Goal: Find specific page/section: Find specific page/section

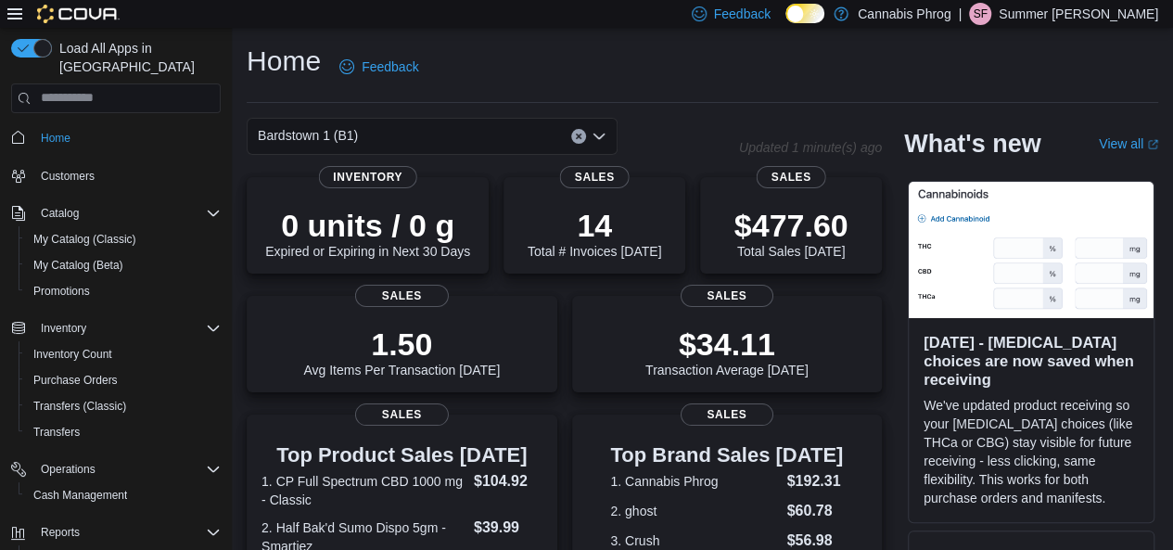
click at [607, 138] on div "Bardstown 1 (B1)" at bounding box center [432, 136] width 371 height 37
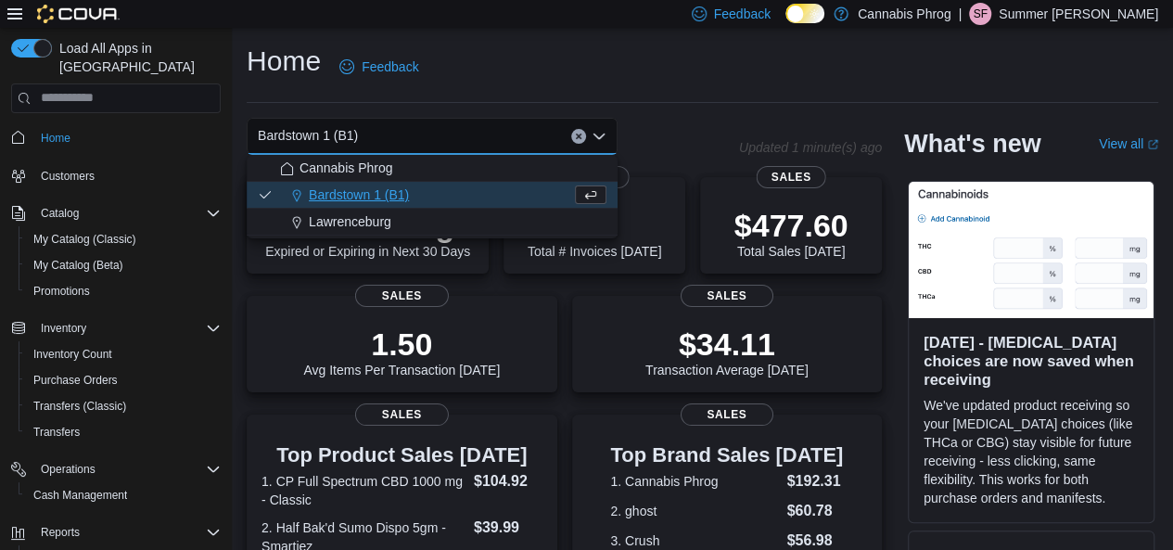
click at [508, 231] on button "Lawrenceburg" at bounding box center [432, 222] width 371 height 27
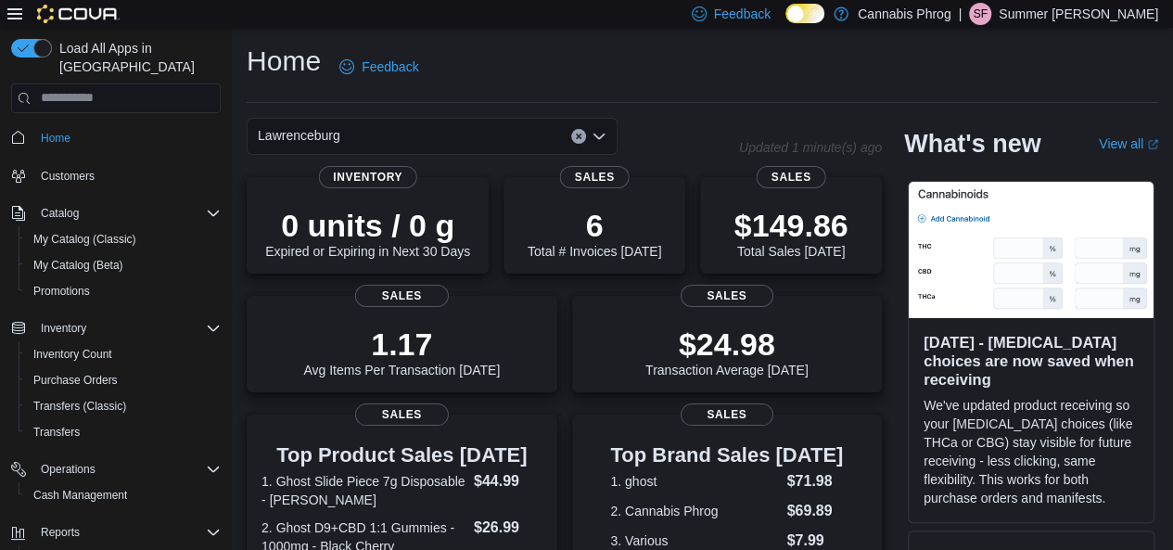
click at [601, 140] on icon "Open list of options" at bounding box center [599, 136] width 15 height 15
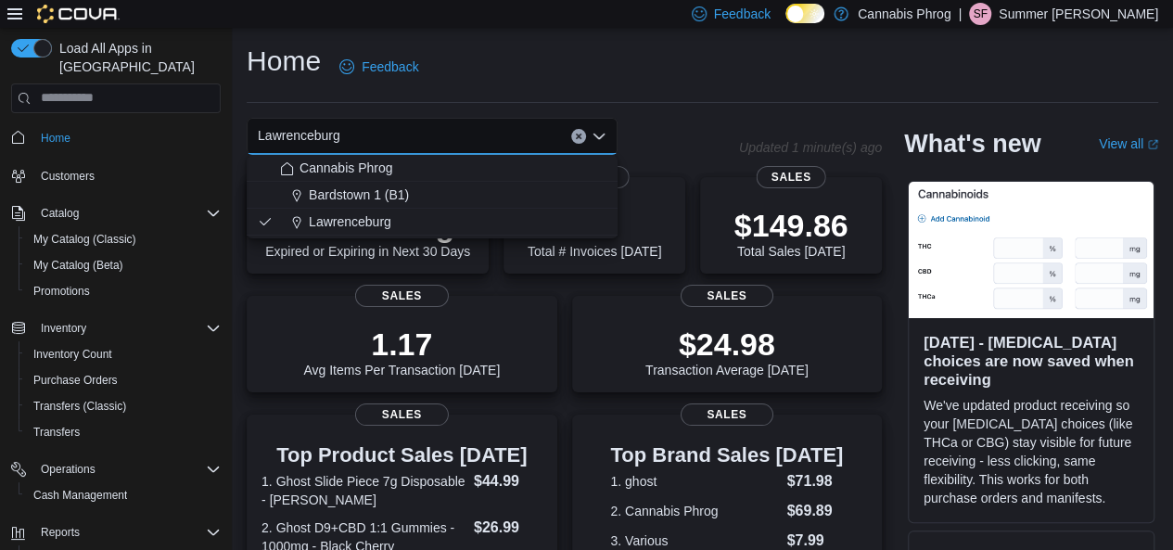
click at [499, 183] on button "Bardstown 1 (B1)" at bounding box center [432, 195] width 371 height 27
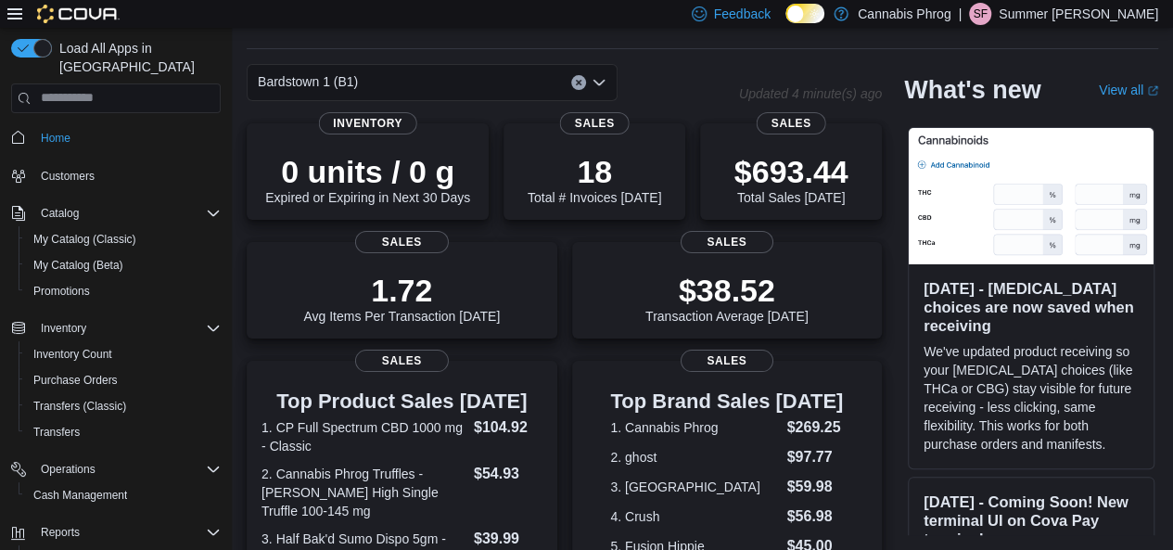
scroll to position [556, 0]
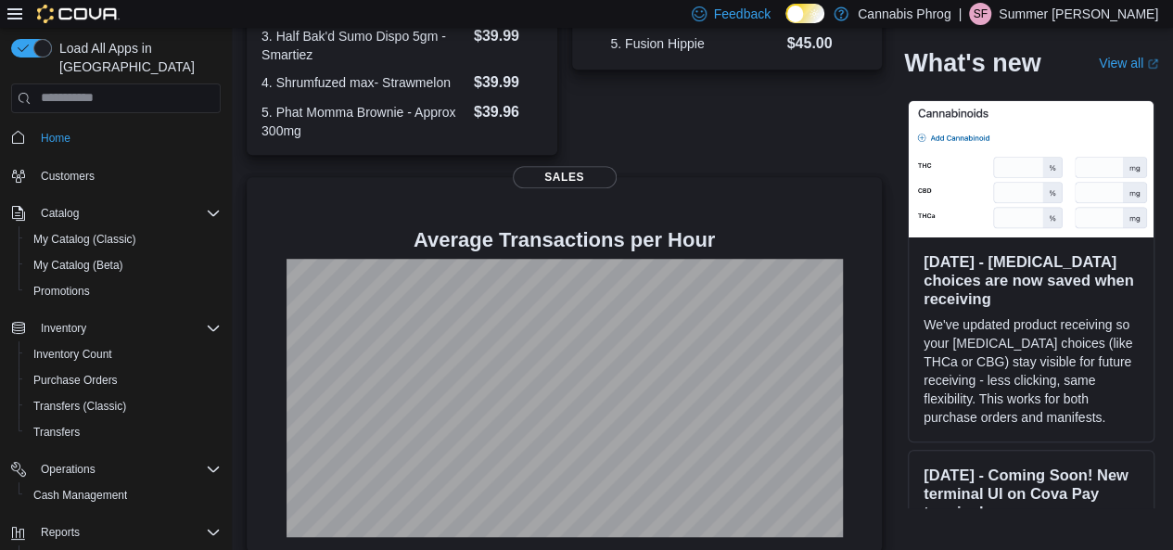
click at [683, 123] on div "Top Brand Sales Today 1. Cannabis Phrog $269.25 2. ghost $97.77 3. Cali $59.98 …" at bounding box center [727, 6] width 311 height 297
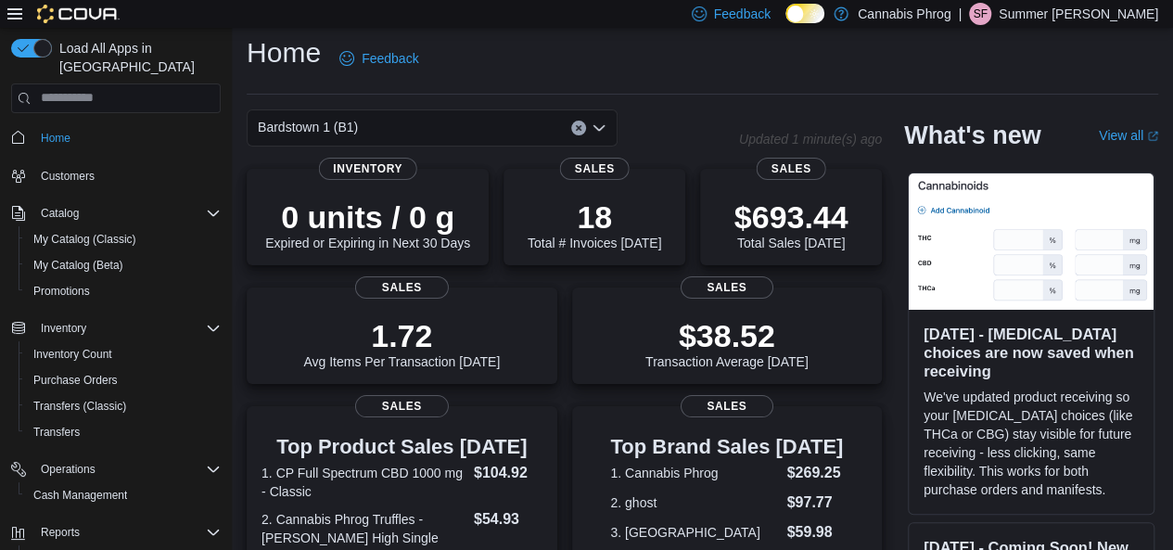
scroll to position [0, 0]
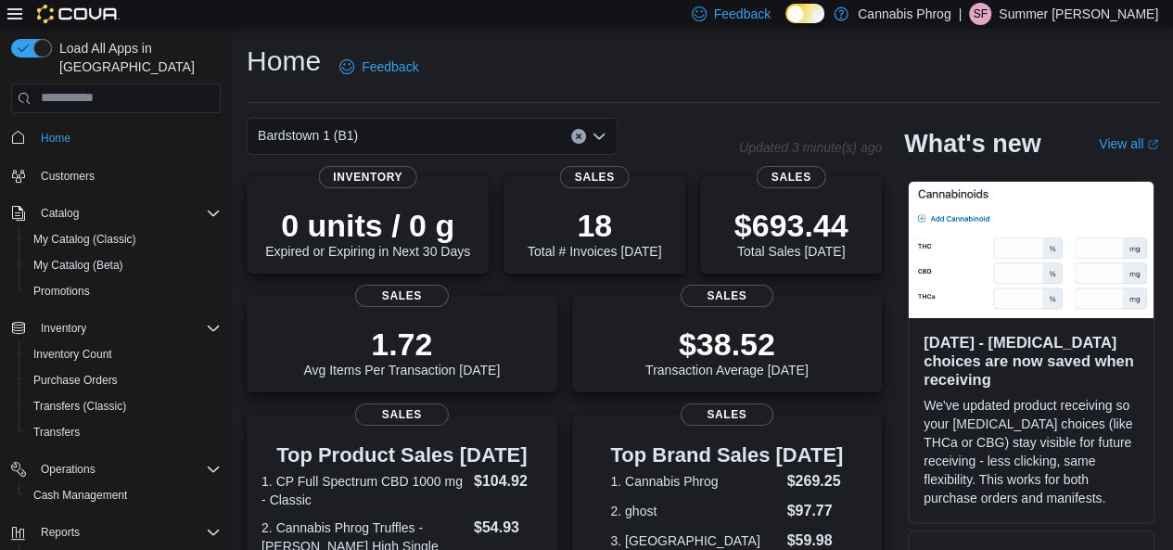
click at [766, 83] on div "Home Feedback" at bounding box center [703, 67] width 912 height 48
